Goal: Task Accomplishment & Management: Complete application form

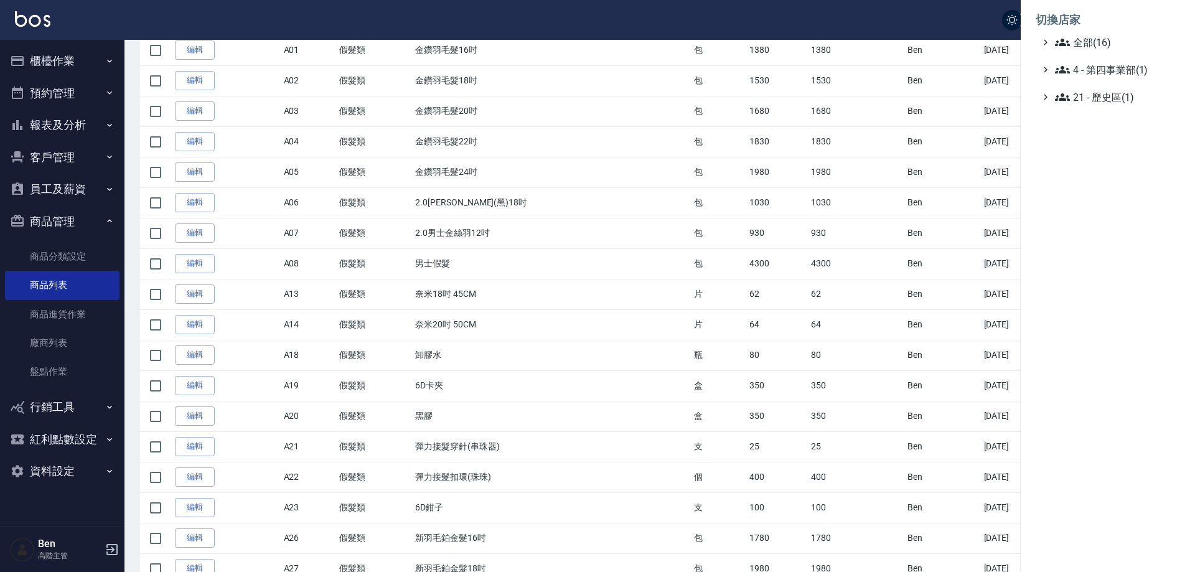
click at [1103, 35] on span "全部(16)" at bounding box center [1115, 42] width 120 height 15
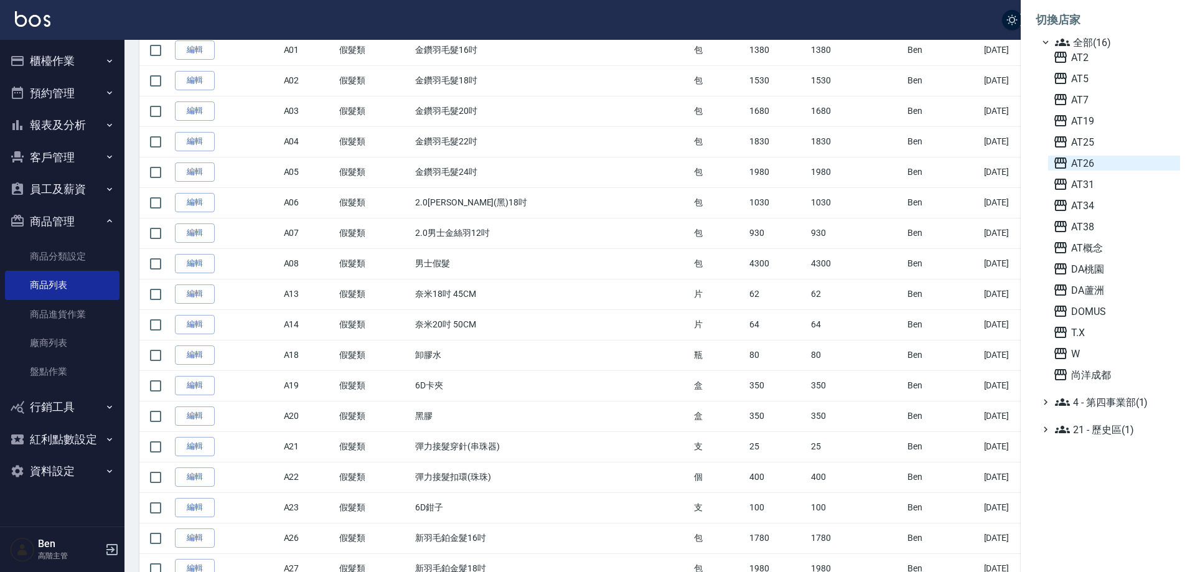
click at [1108, 157] on span "AT26" at bounding box center [1114, 163] width 122 height 15
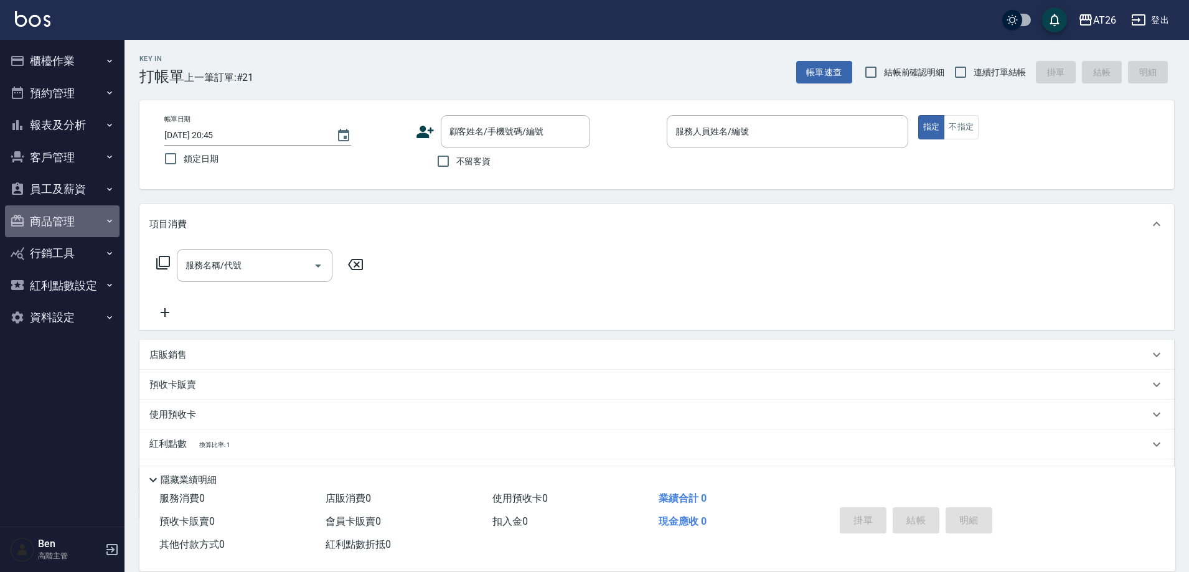
click at [60, 217] on button "商品管理" at bounding box center [62, 221] width 115 height 32
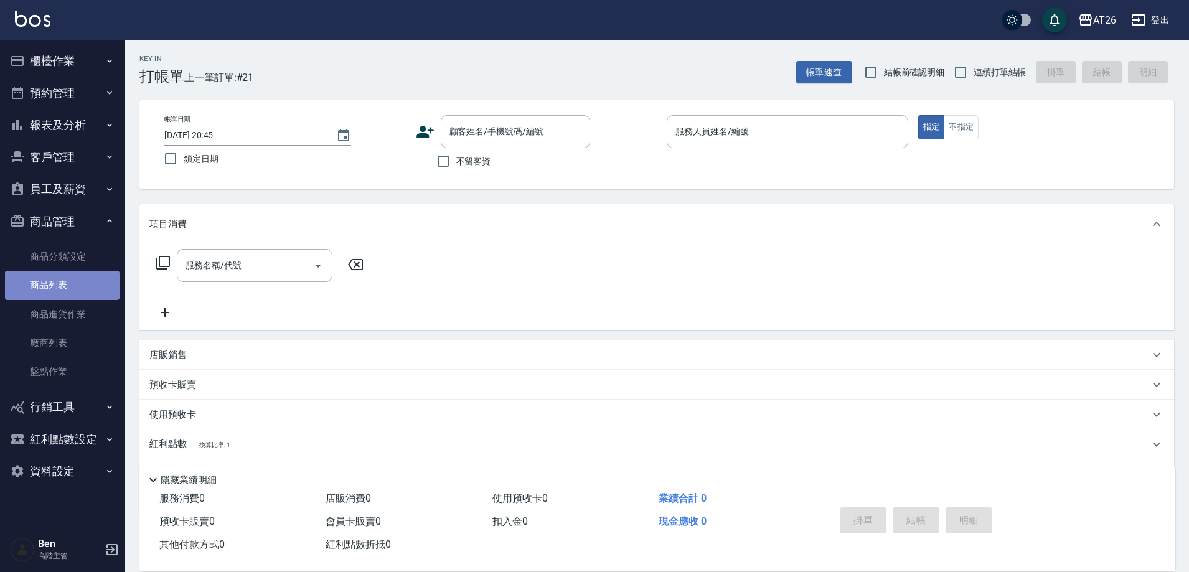
click at [52, 289] on link "商品列表" at bounding box center [62, 285] width 115 height 29
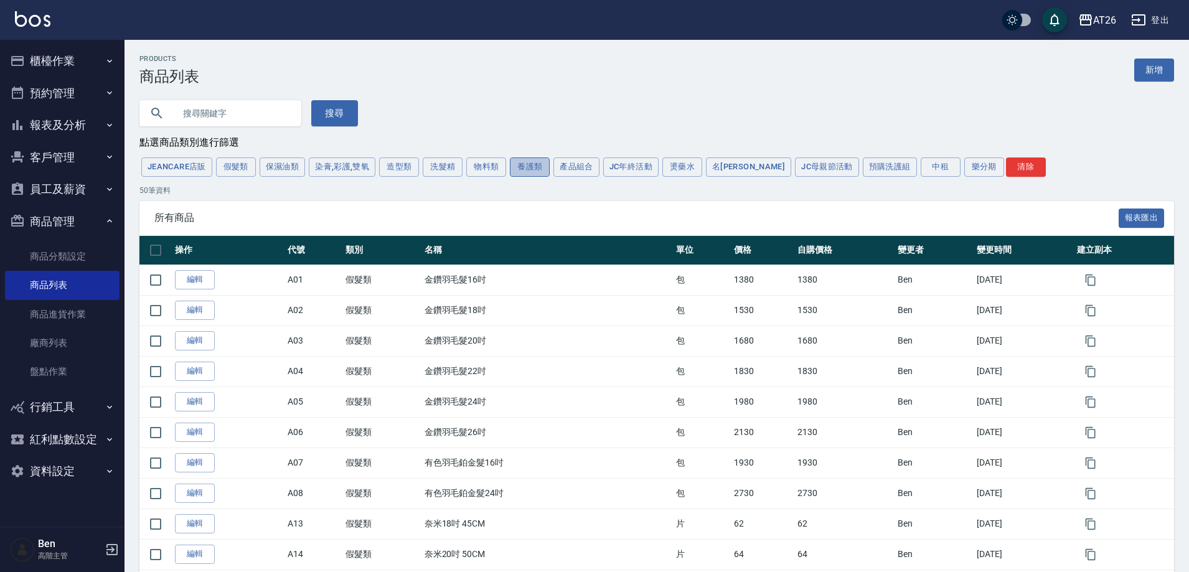
click at [543, 164] on button "養護類" at bounding box center [530, 166] width 40 height 19
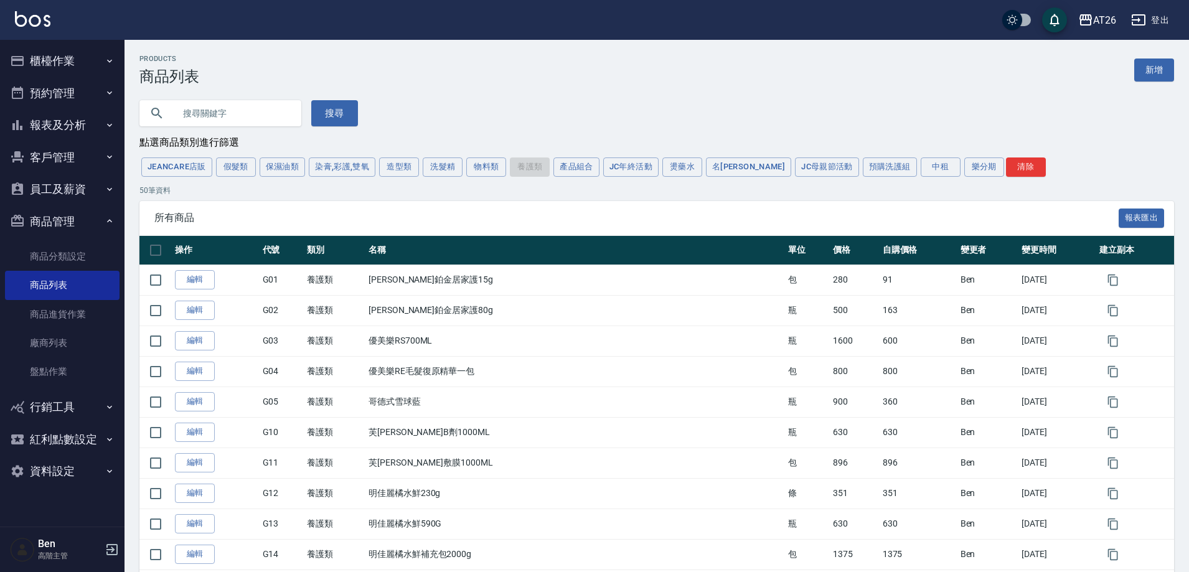
click at [1165, 85] on div "Products 商品列表 新增" at bounding box center [656, 70] width 1035 height 31
click at [1161, 72] on link "新增" at bounding box center [1154, 70] width 40 height 23
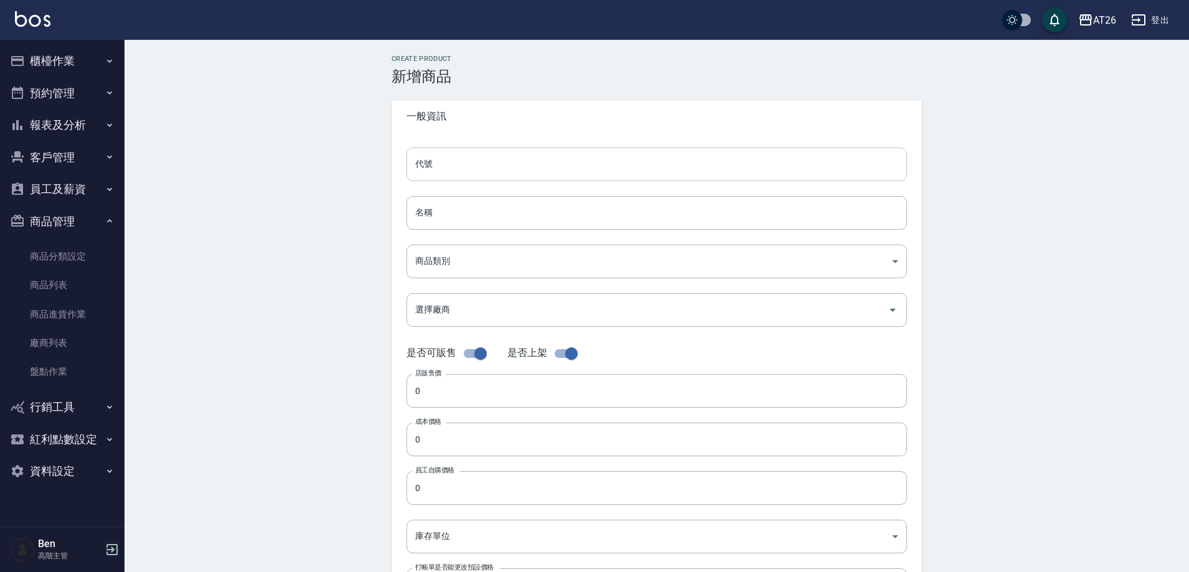
click at [448, 166] on input "代號" at bounding box center [656, 165] width 500 height 34
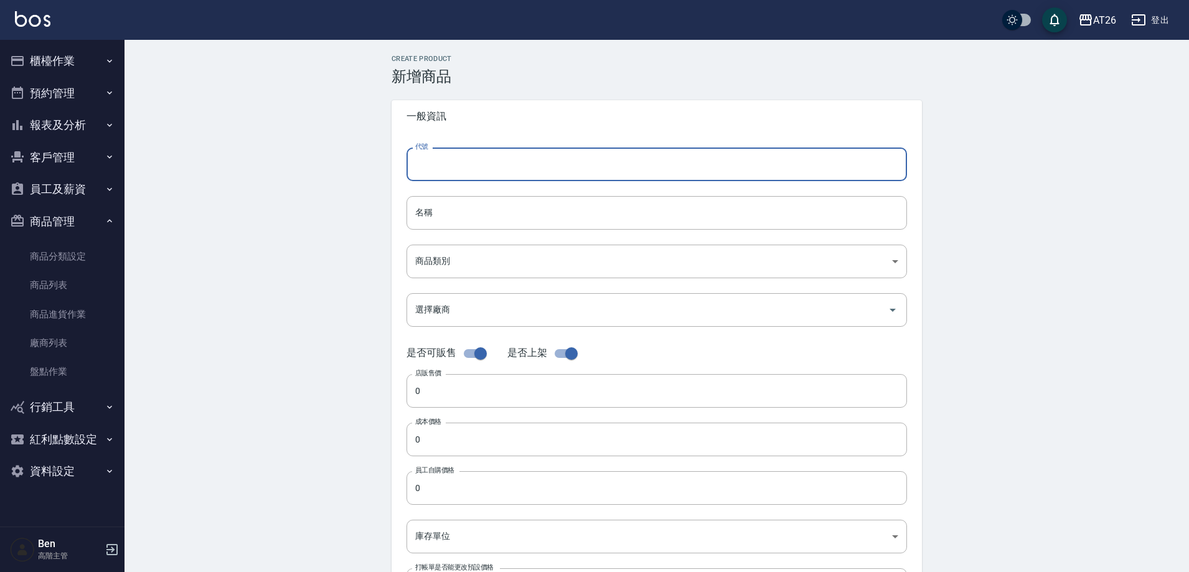
type input "g"
type input "G28"
click at [542, 204] on input "名稱" at bounding box center [656, 213] width 500 height 34
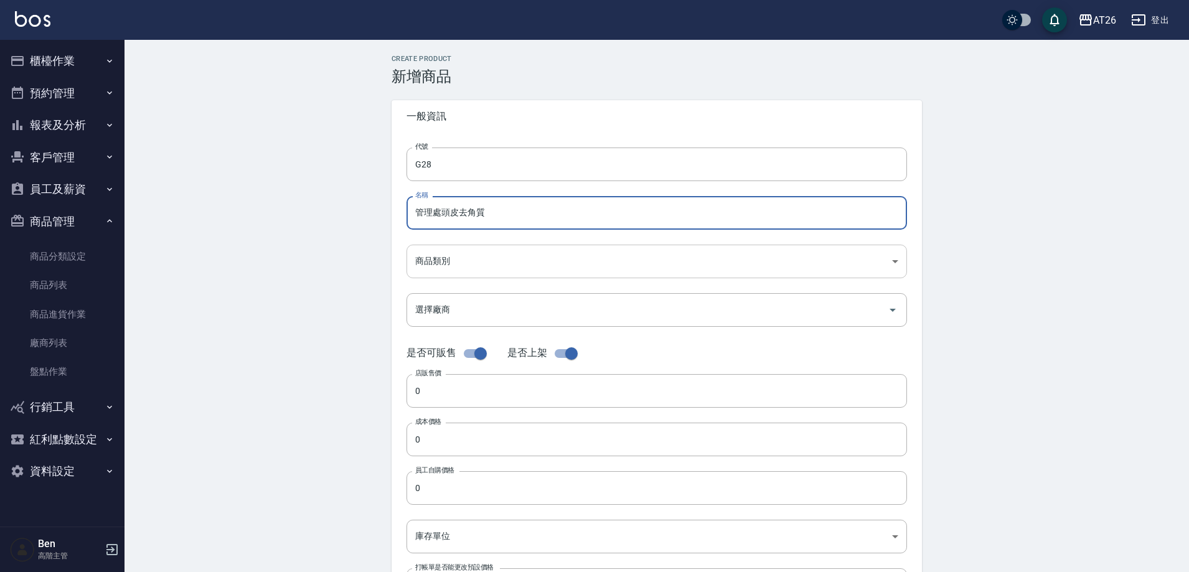
type input "管理處頭皮去角質"
click at [460, 261] on body "AT26 登出 櫃檯作業 打帳單 帳單列表 掛單列表 座位開單 營業儀表板 現金收支登錄 高階收支登錄 材料自購登錄 每日結帳 排班表 現場電腦打卡 掃碼打卡…" at bounding box center [594, 429] width 1189 height 859
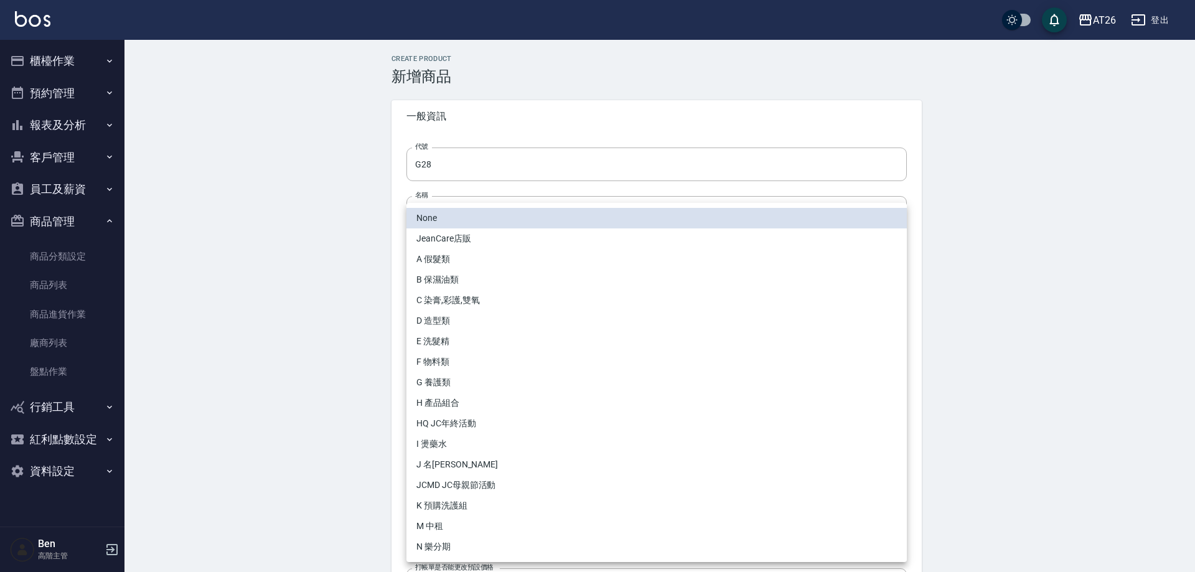
click at [448, 379] on li "G 養護類" at bounding box center [656, 382] width 500 height 21
type input "1f6a7dd9-8688-44c5-92c8-c8c4b054041c"
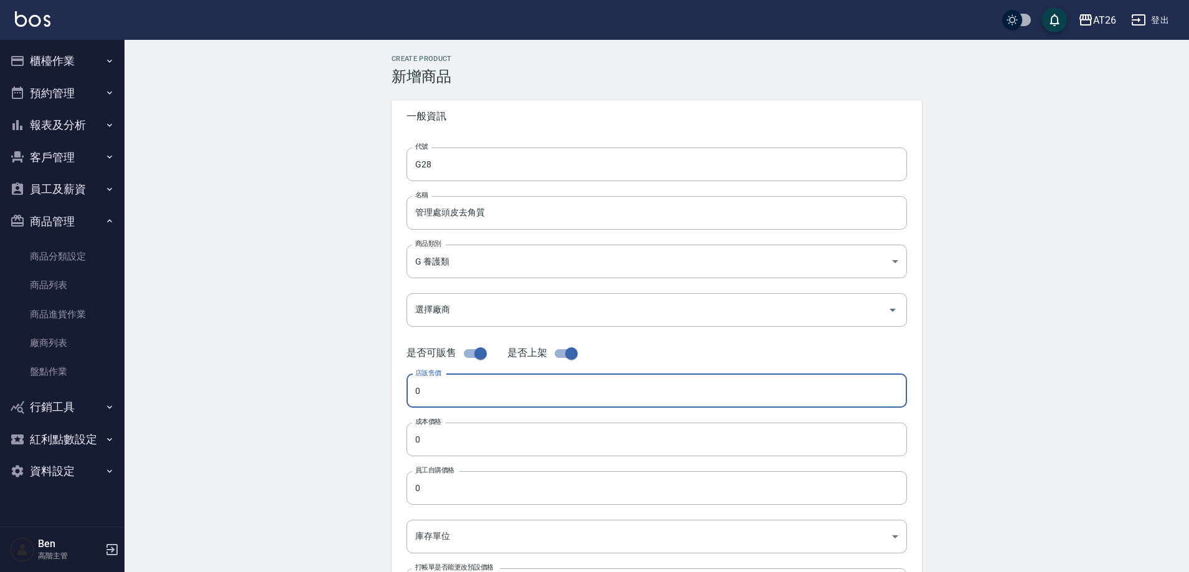
click at [454, 396] on input "0" at bounding box center [656, 391] width 500 height 34
type input "293"
drag, startPoint x: 500, startPoint y: 408, endPoint x: 352, endPoint y: 389, distance: 149.3
click at [360, 388] on div "Create Product 新增商品 一般資訊 代號 G28 代號 名稱 管理處頭皮去角質 名稱 商品類別 G 養護類 1f6a7dd9-8688-44…" at bounding box center [656, 449] width 1064 height 819
copy div "店販售價"
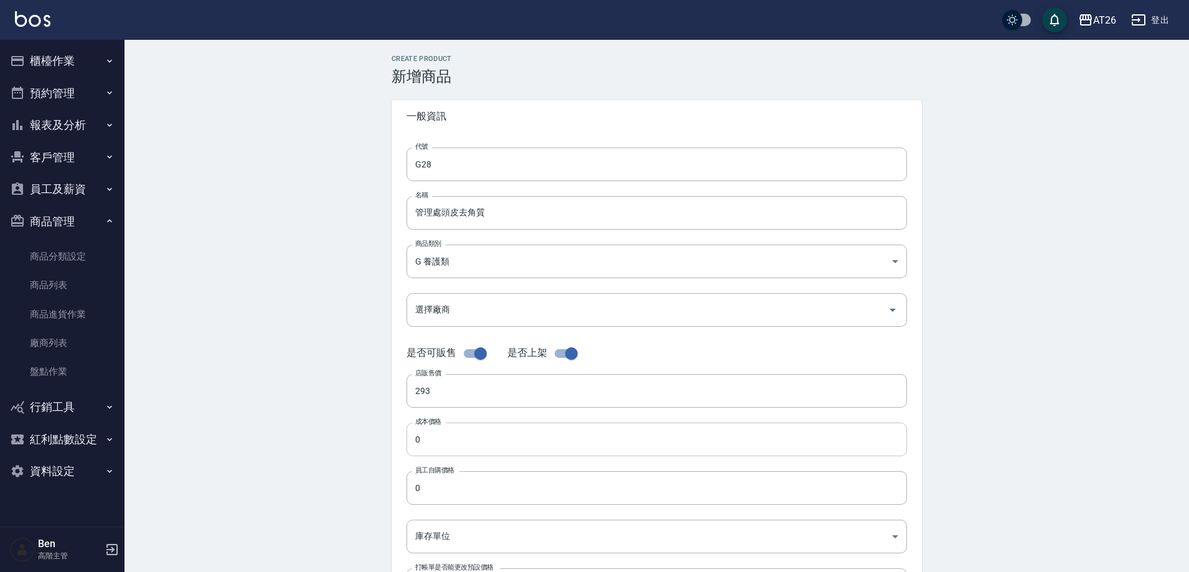
click at [449, 433] on input "0" at bounding box center [656, 440] width 500 height 34
paste input "293"
type input "293"
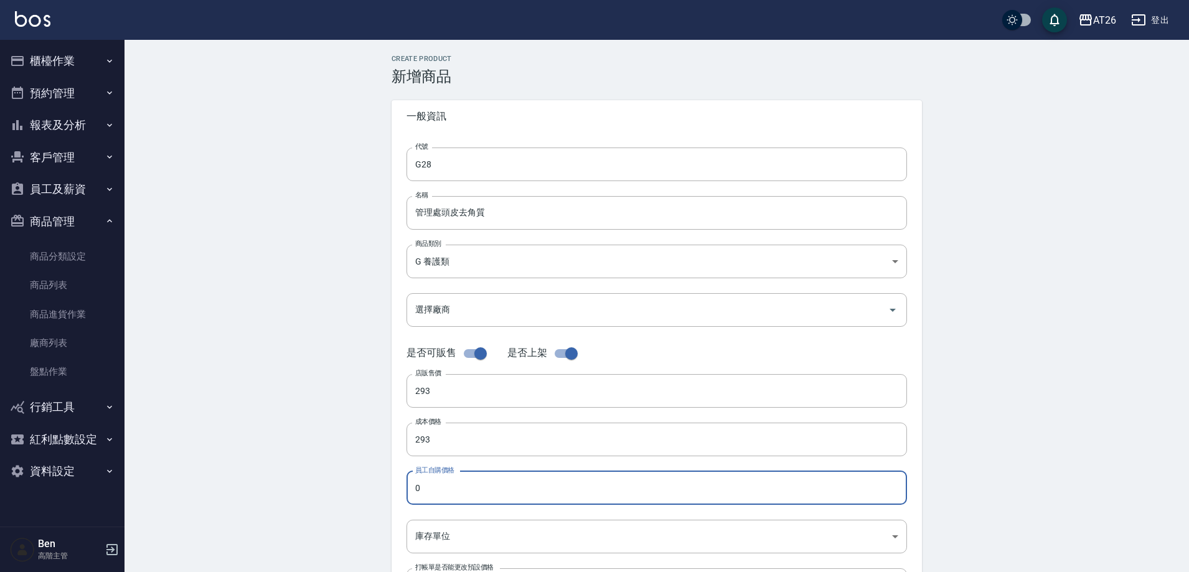
click at [444, 486] on input "0" at bounding box center [656, 488] width 500 height 34
paste input "293"
type input "293"
click at [446, 516] on div "代號 G28 代號 名稱 管理處頭皮去角質 名稱 商品類別 G 養護類 1f6a7dd9-8688-44c5-92c8-c8c4b054041c 商品類別…" at bounding box center [657, 382] width 530 height 499
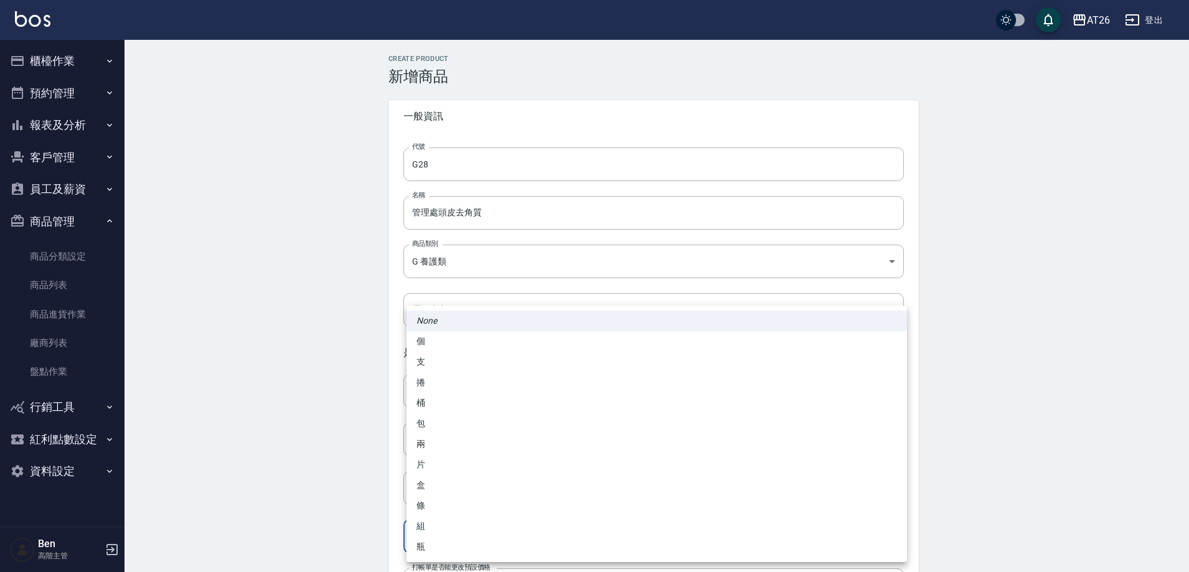
click at [474, 535] on body "AT26 登出 櫃檯作業 打帳單 帳單列表 掛單列表 座位開單 營業儀表板 現金收支登錄 高階收支登錄 材料自購登錄 每日結帳 排班表 現場電腦打卡 掃碼打卡…" at bounding box center [594, 429] width 1189 height 859
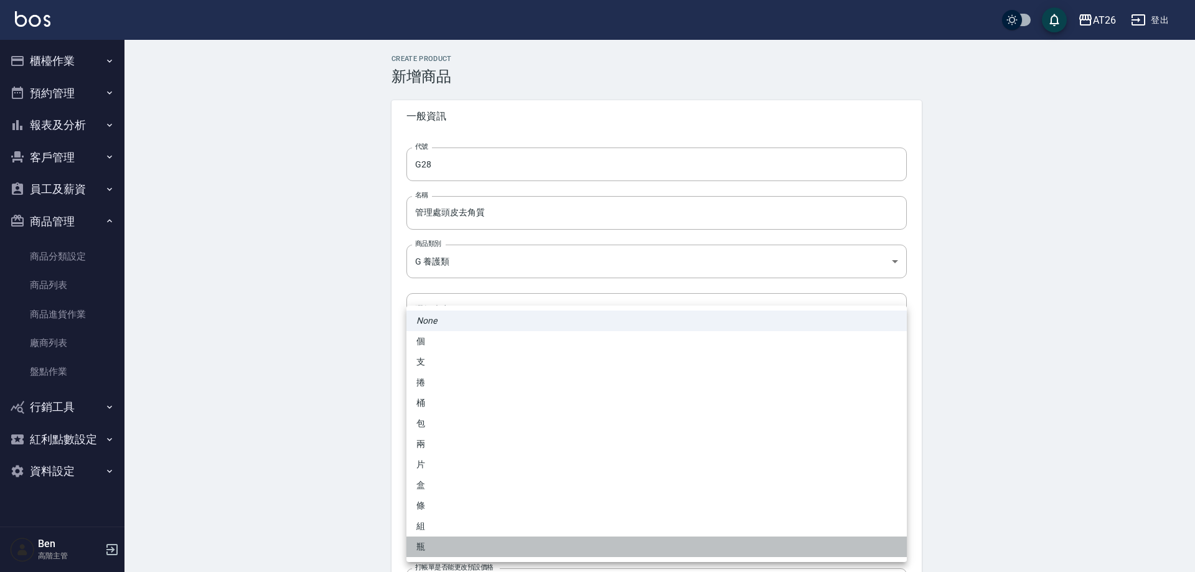
click at [434, 550] on li "瓶" at bounding box center [656, 547] width 500 height 21
type input "瓶"
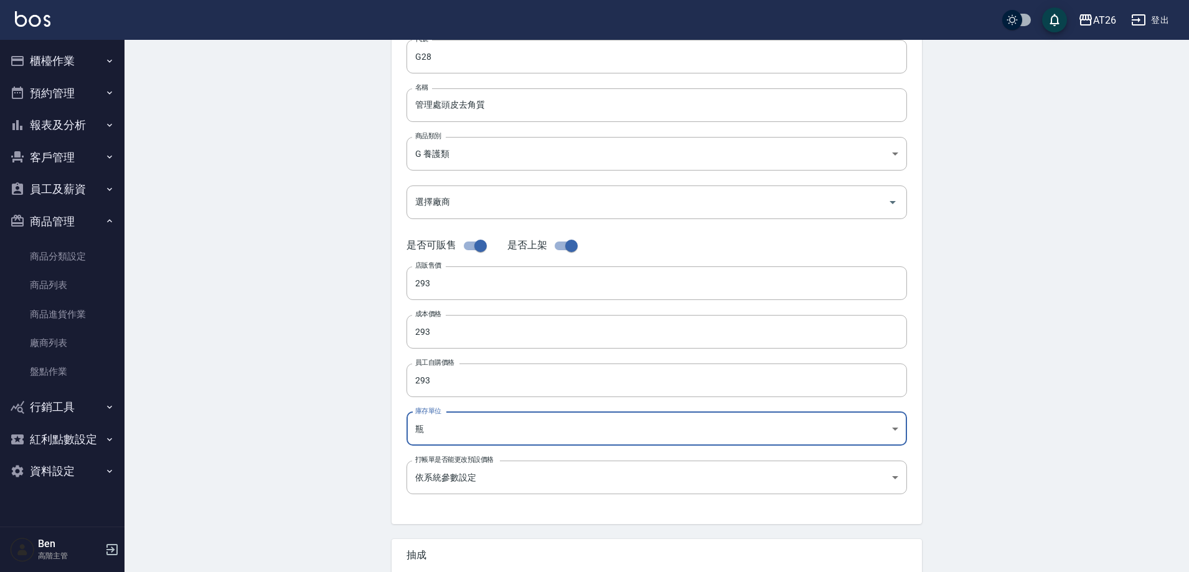
scroll to position [287, 0]
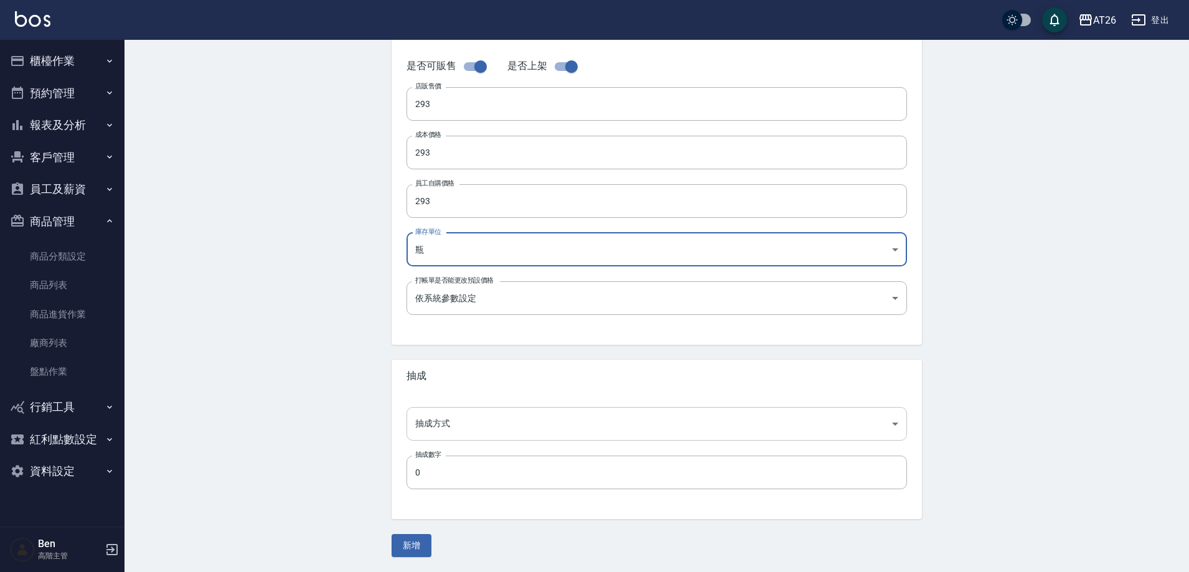
click at [464, 433] on body "AT26 登出 櫃檯作業 打帳單 帳單列表 掛單列表 座位開單 營業儀表板 現金收支登錄 高階收支登錄 材料自購登錄 每日結帳 排班表 現場電腦打卡 掃碼打卡…" at bounding box center [594, 142] width 1189 height 859
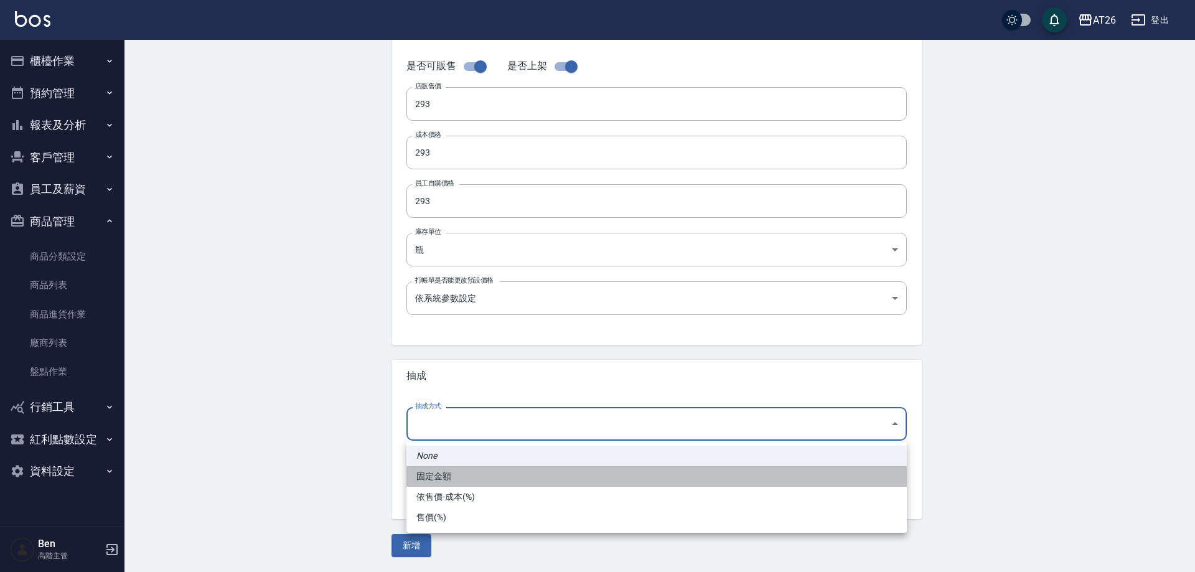
click at [464, 484] on li "固定金額" at bounding box center [656, 476] width 500 height 21
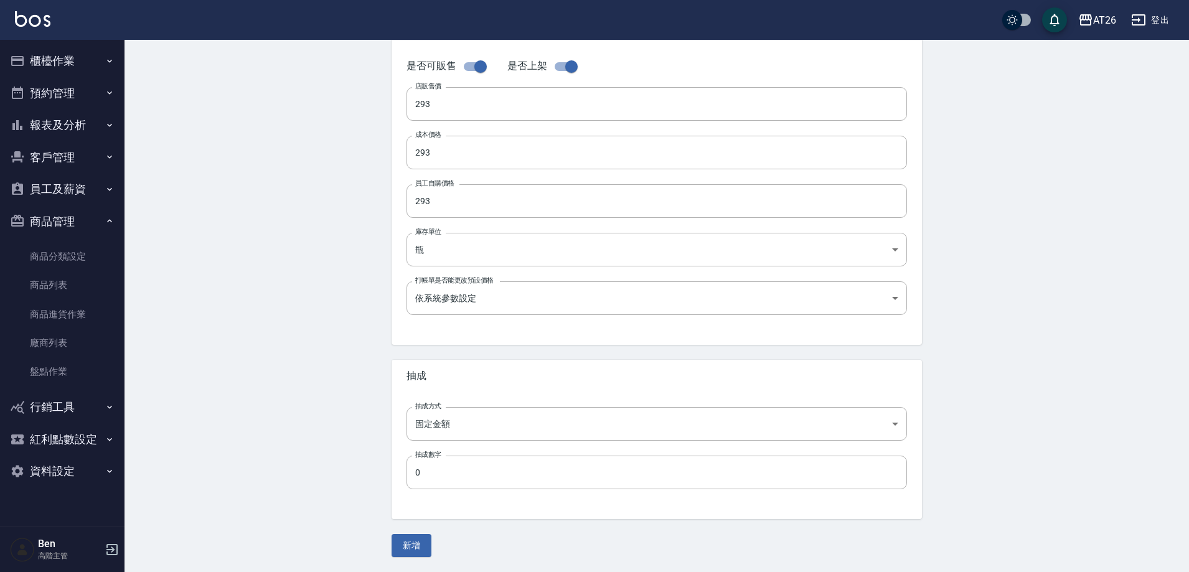
click at [456, 448] on div "抽成方式 固定金額 fixed 抽成方式 抽成數字 0 抽成數字" at bounding box center [657, 455] width 530 height 127
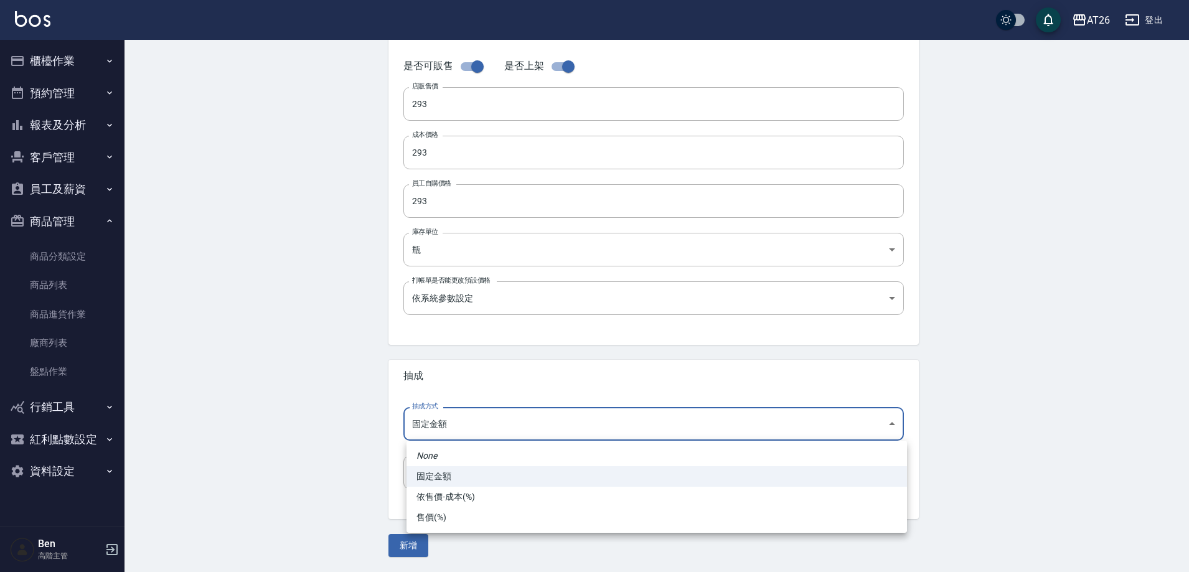
click at [456, 430] on body "AT26 登出 櫃檯作業 打帳單 帳單列表 掛單列表 座位開單 營業儀表板 現金收支登錄 高階收支登錄 材料自購登錄 每日結帳 排班表 現場電腦打卡 掃碼打卡…" at bounding box center [594, 142] width 1189 height 859
click at [451, 499] on li "依售價-成本(%)" at bounding box center [656, 497] width 500 height 21
type input "byCost"
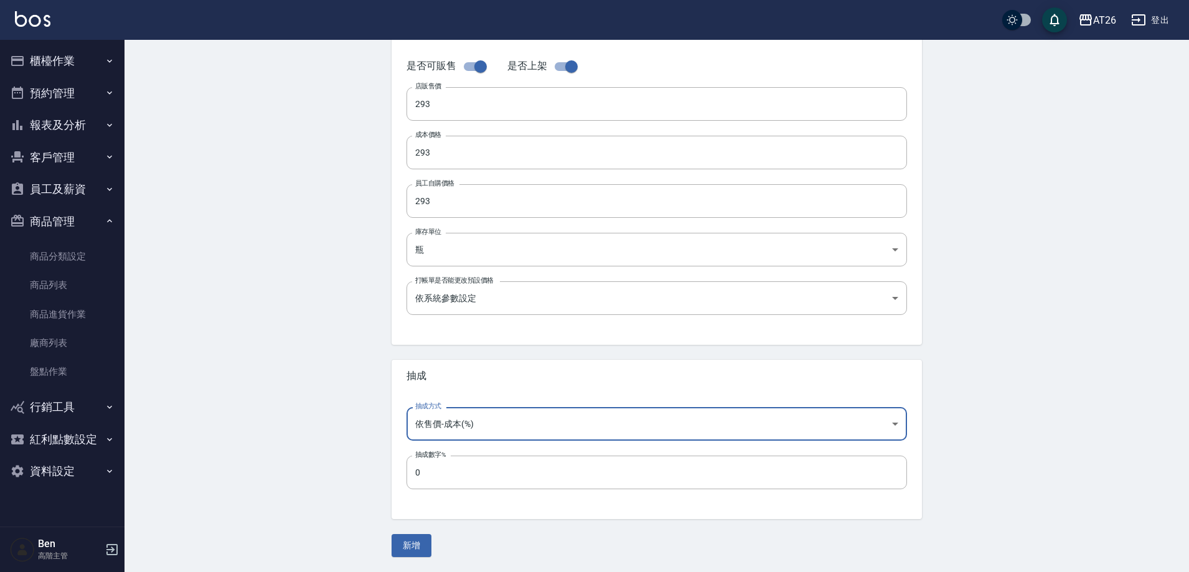
click at [420, 543] on button "新增" at bounding box center [412, 545] width 40 height 23
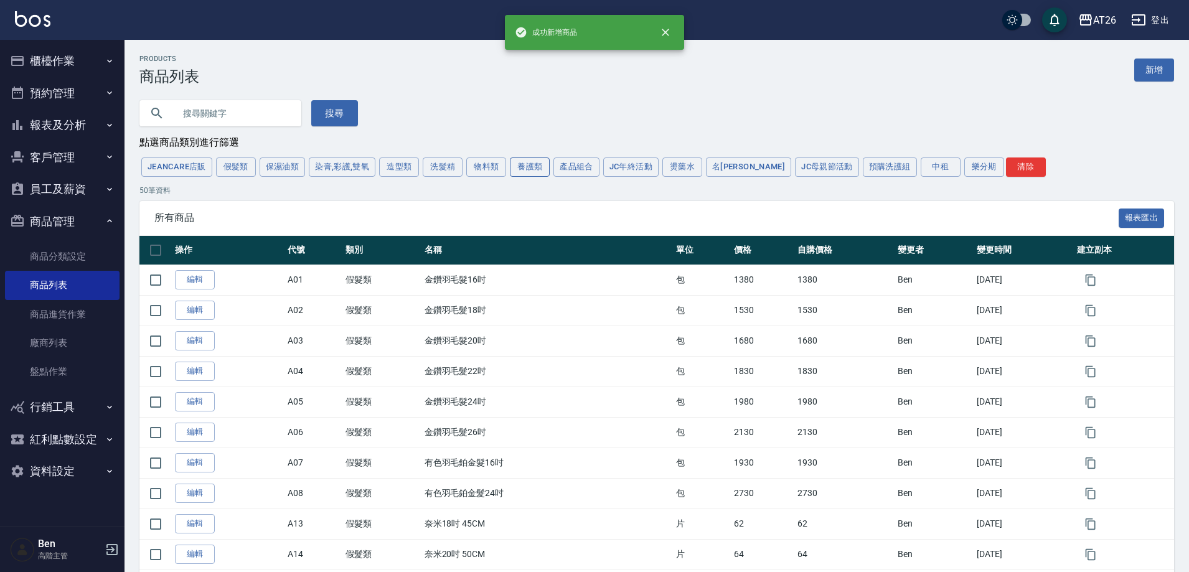
click at [468, 169] on button "物料類" at bounding box center [486, 166] width 40 height 19
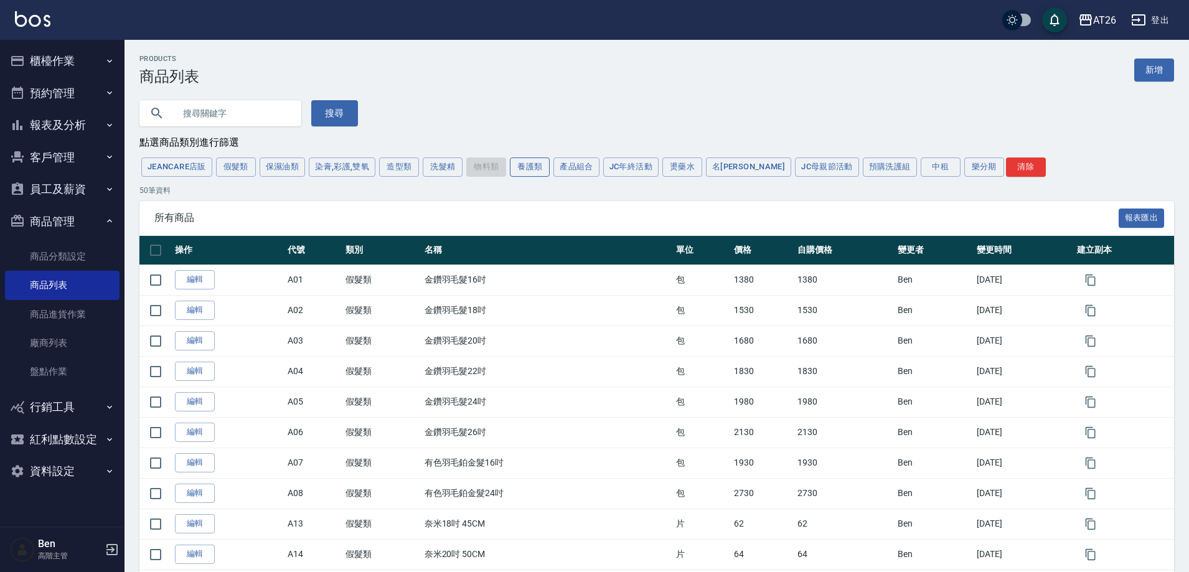
click at [533, 165] on button "養護類" at bounding box center [530, 166] width 40 height 19
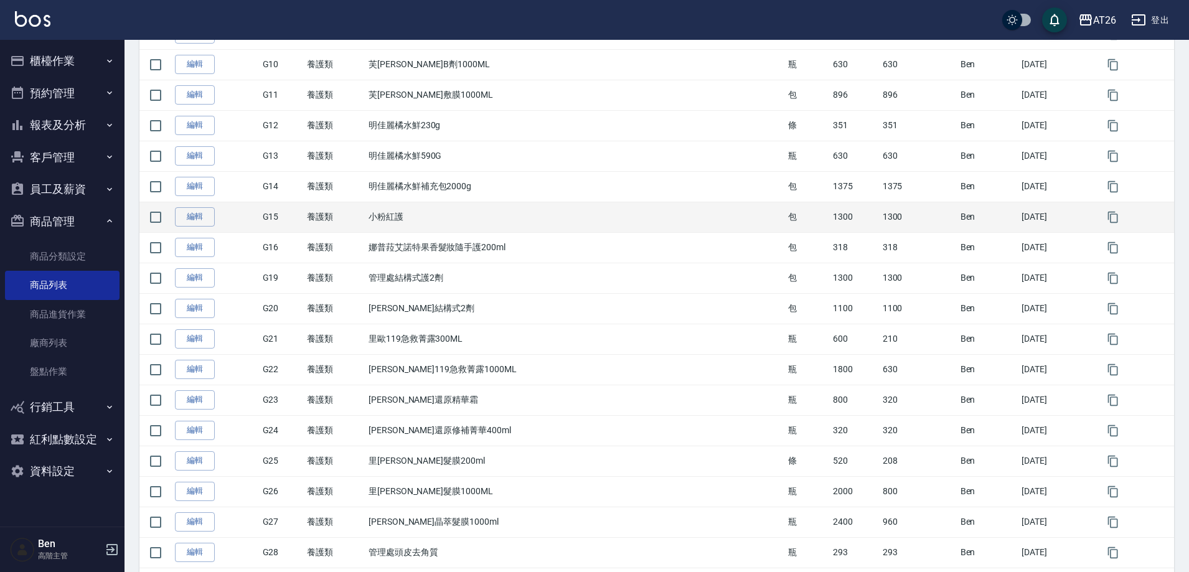
scroll to position [498, 0]
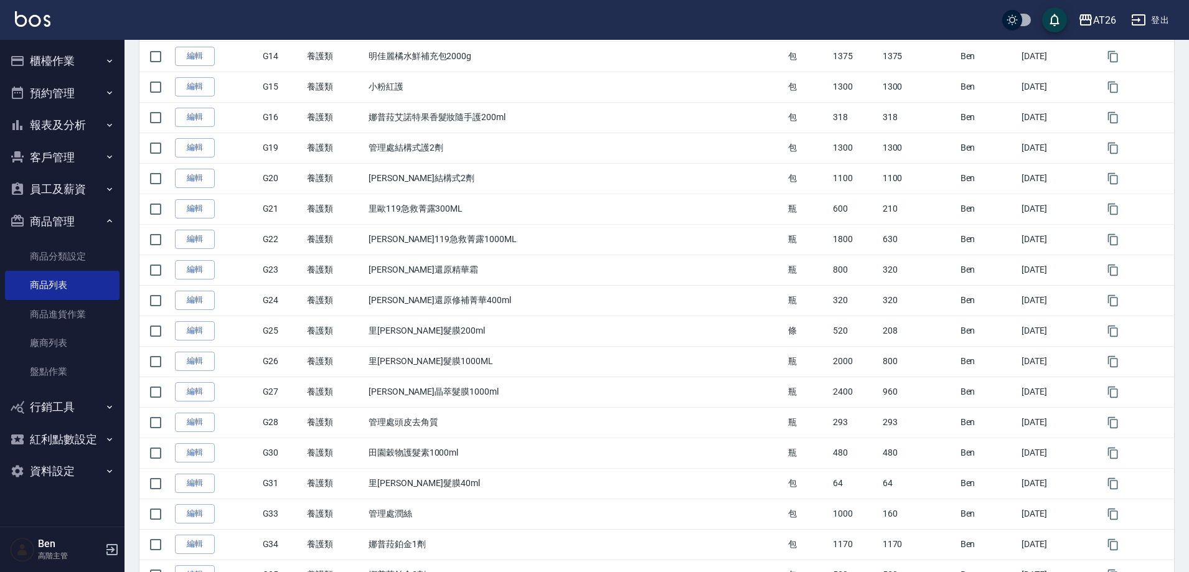
click at [1166, 14] on button "登出" at bounding box center [1150, 20] width 48 height 23
